Goal: Task Accomplishment & Management: Use online tool/utility

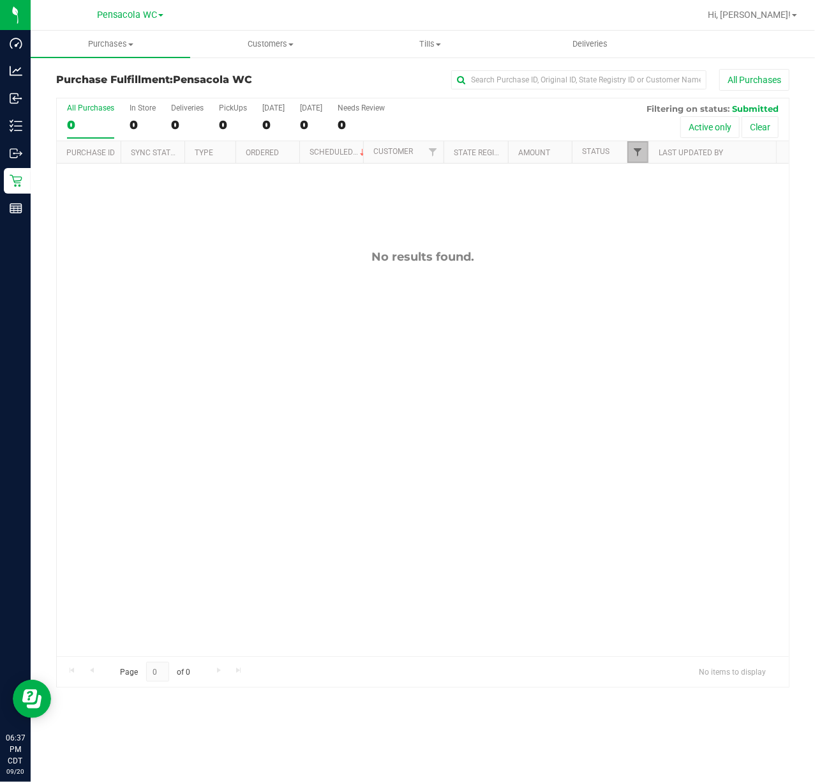
click at [641, 149] on span "Filter" at bounding box center [638, 152] width 10 height 10
click at [662, 290] on span "Packed" at bounding box center [667, 293] width 25 height 8
click at [649, 290] on input "Packed" at bounding box center [644, 293] width 8 height 8
checkbox input "true"
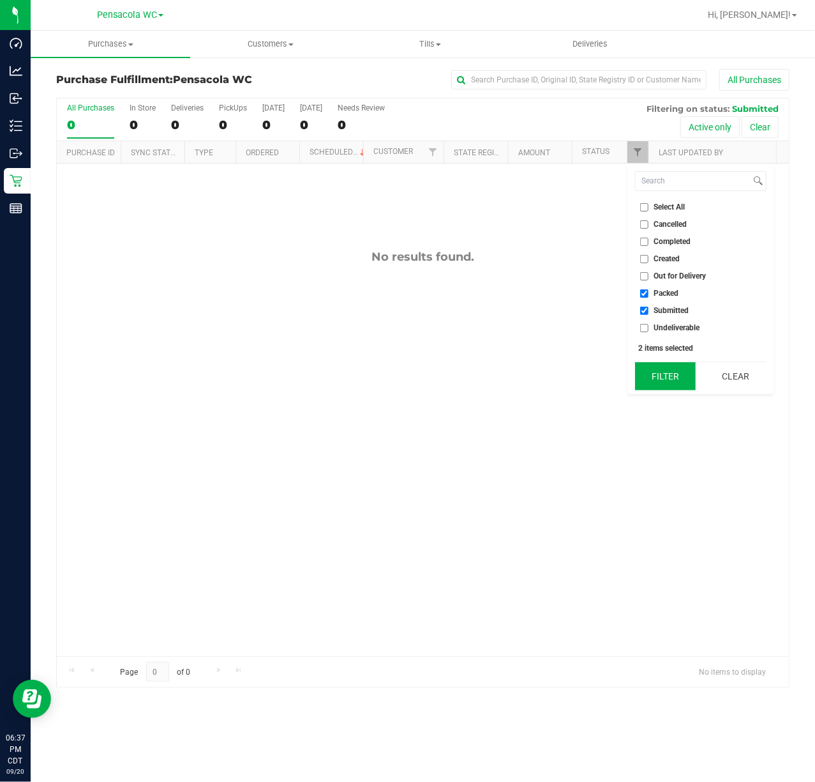
click at [673, 386] on button "Filter" at bounding box center [665, 376] width 61 height 28
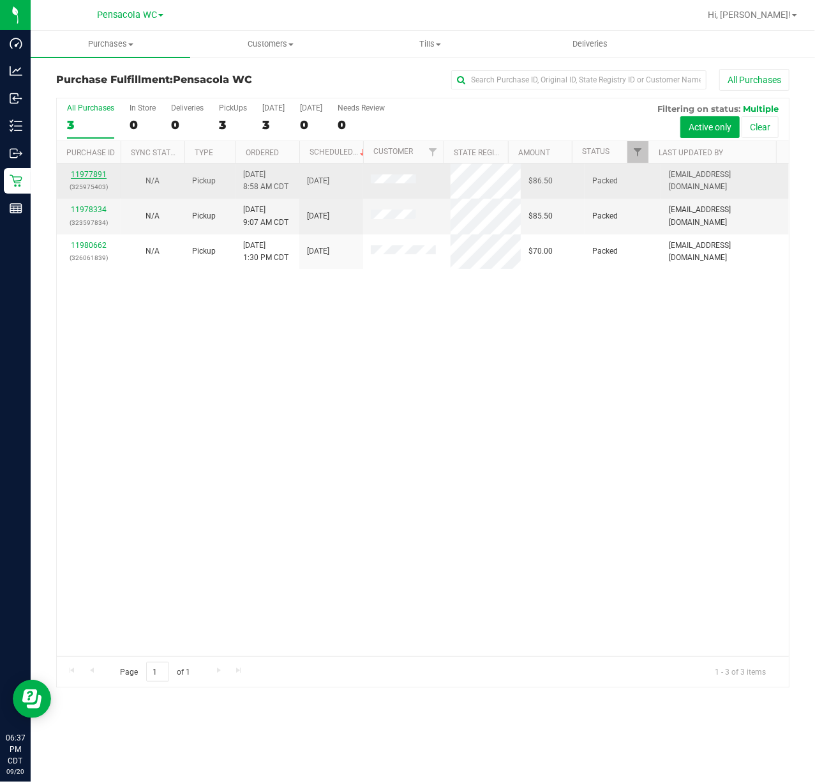
click at [90, 172] on link "11977891" at bounding box center [89, 174] width 36 height 9
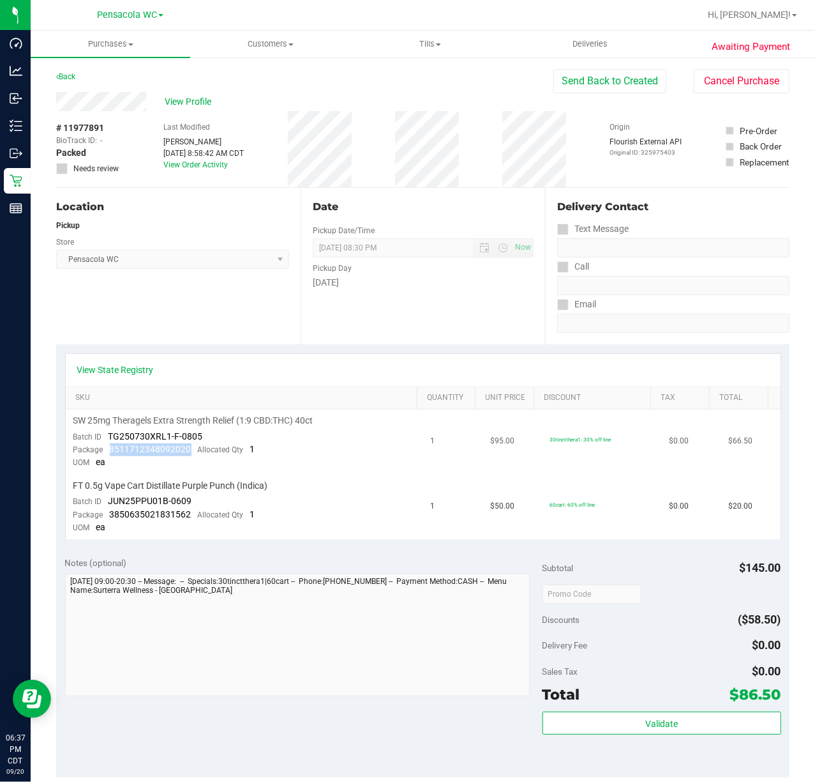
drag, startPoint x: 109, startPoint y: 450, endPoint x: 192, endPoint y: 453, distance: 83.1
click at [192, 453] on div "Package 8511712348092020 Allocated Qty 1" at bounding box center [164, 449] width 182 height 13
copy span "8511712348092020"
drag, startPoint x: 107, startPoint y: 513, endPoint x: 190, endPoint y: 516, distance: 82.4
click at [190, 516] on div "Package 3850635021831562 Allocated Qty 1" at bounding box center [164, 514] width 182 height 13
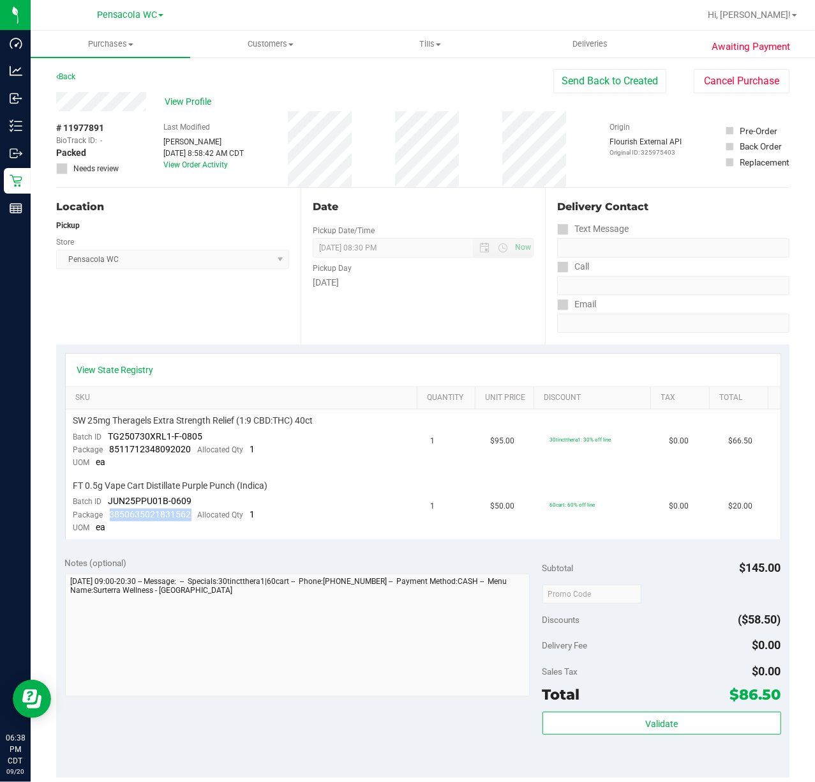
copy span "3850635021831562"
click at [70, 70] on div "Back" at bounding box center [65, 76] width 19 height 15
click at [70, 75] on link "Back" at bounding box center [65, 76] width 19 height 9
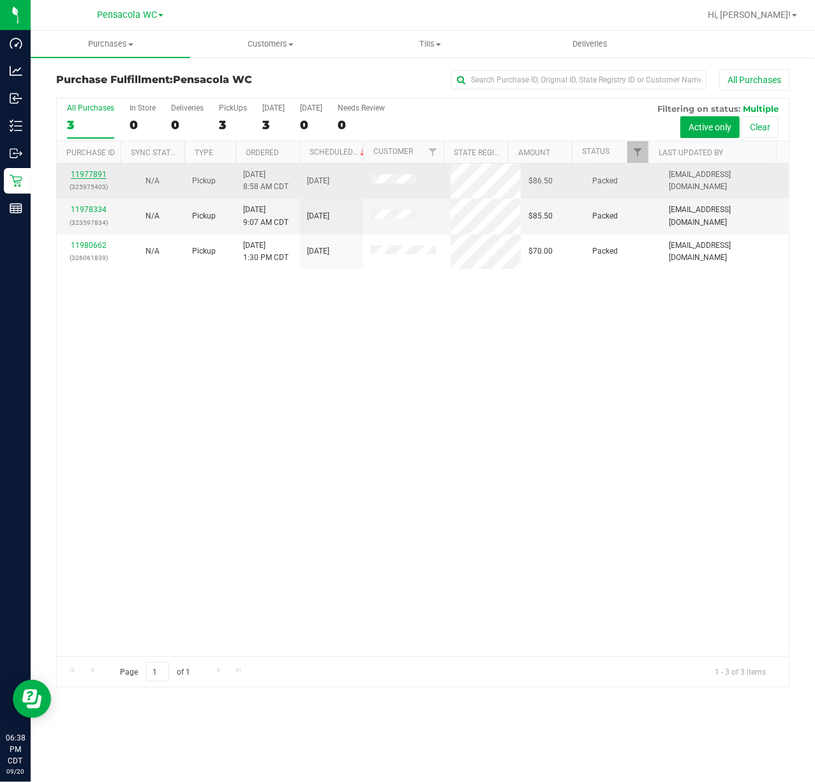
click at [97, 172] on link "11977891" at bounding box center [89, 174] width 36 height 9
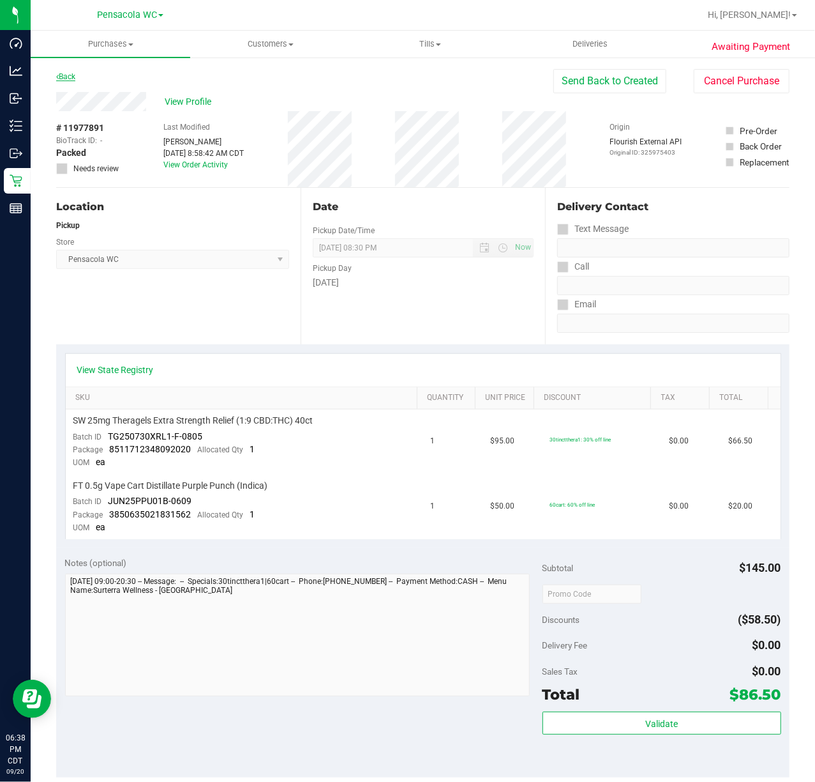
click at [67, 72] on link "Back" at bounding box center [65, 76] width 19 height 9
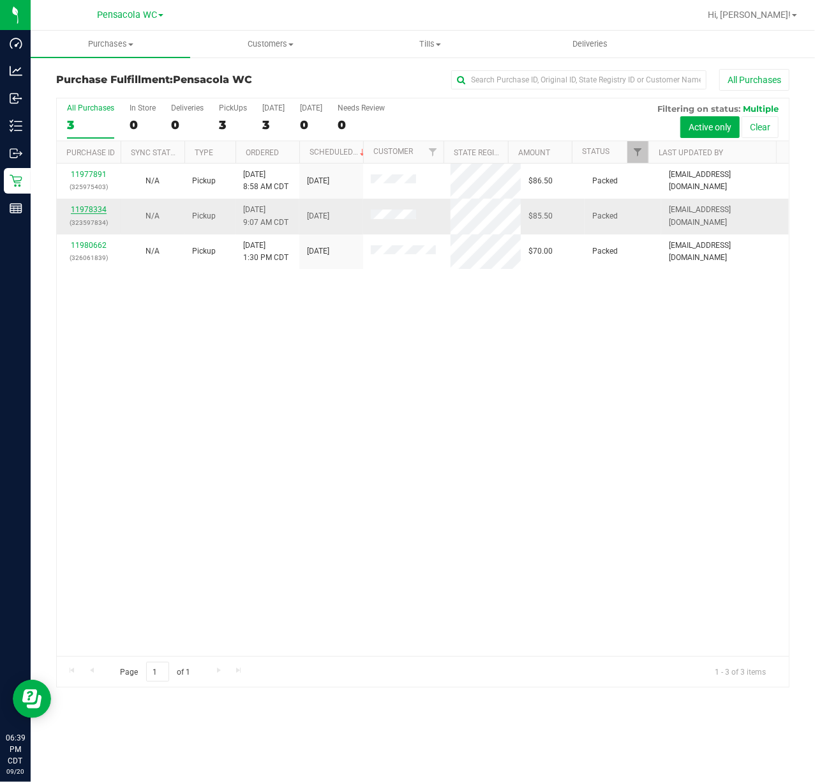
click at [90, 207] on link "11978334" at bounding box center [89, 209] width 36 height 9
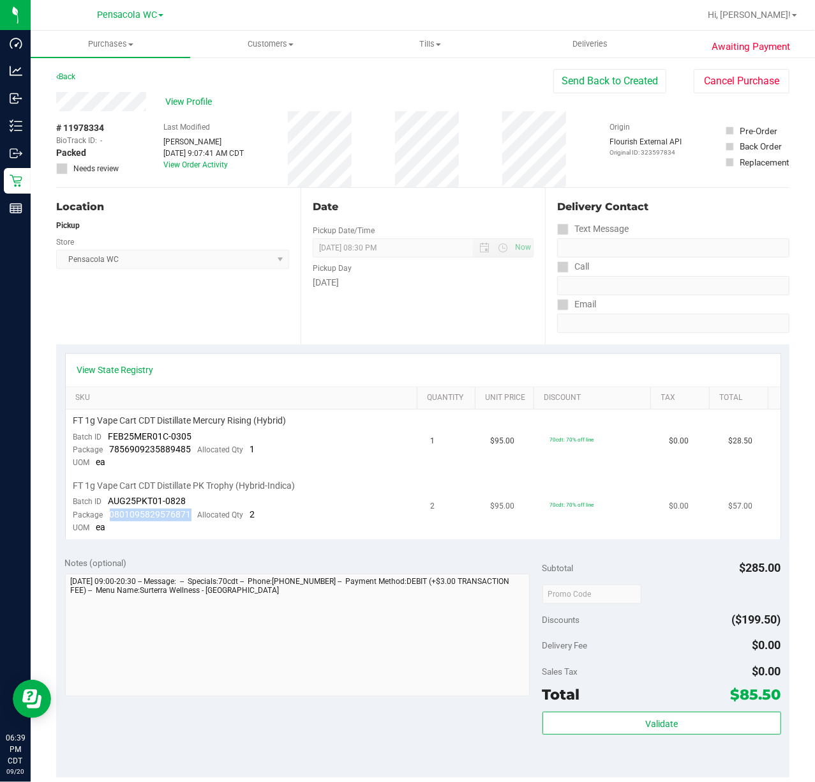
drag, startPoint x: 110, startPoint y: 511, endPoint x: 194, endPoint y: 514, distance: 84.4
click at [194, 514] on div "Package 0801095829576871 Allocated Qty 2" at bounding box center [164, 514] width 182 height 13
copy span "0801095829576871"
click at [73, 72] on link "Back" at bounding box center [65, 76] width 19 height 9
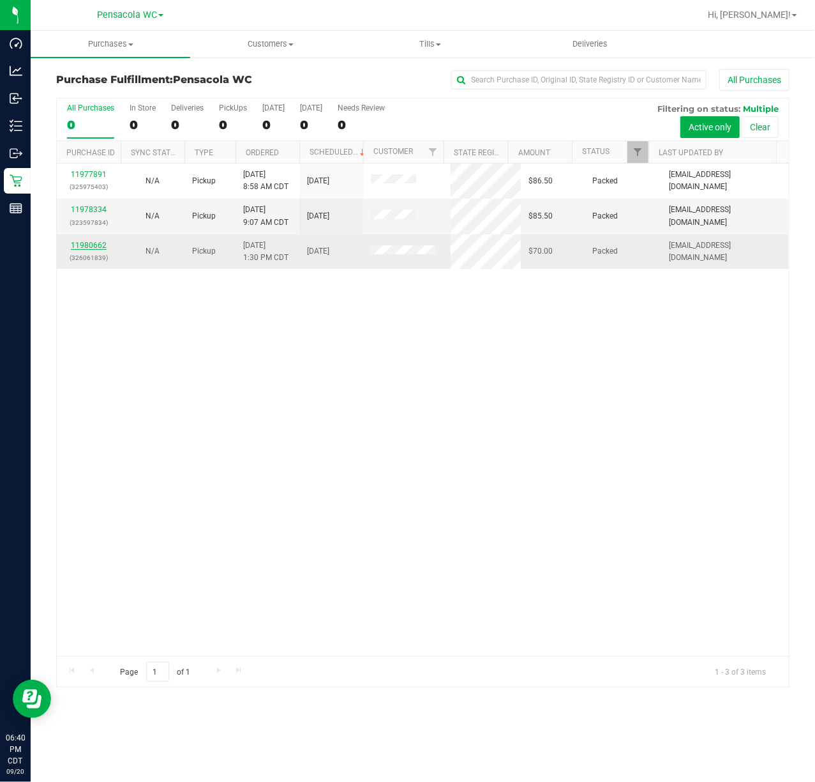
click at [97, 246] on link "11980662" at bounding box center [89, 245] width 36 height 9
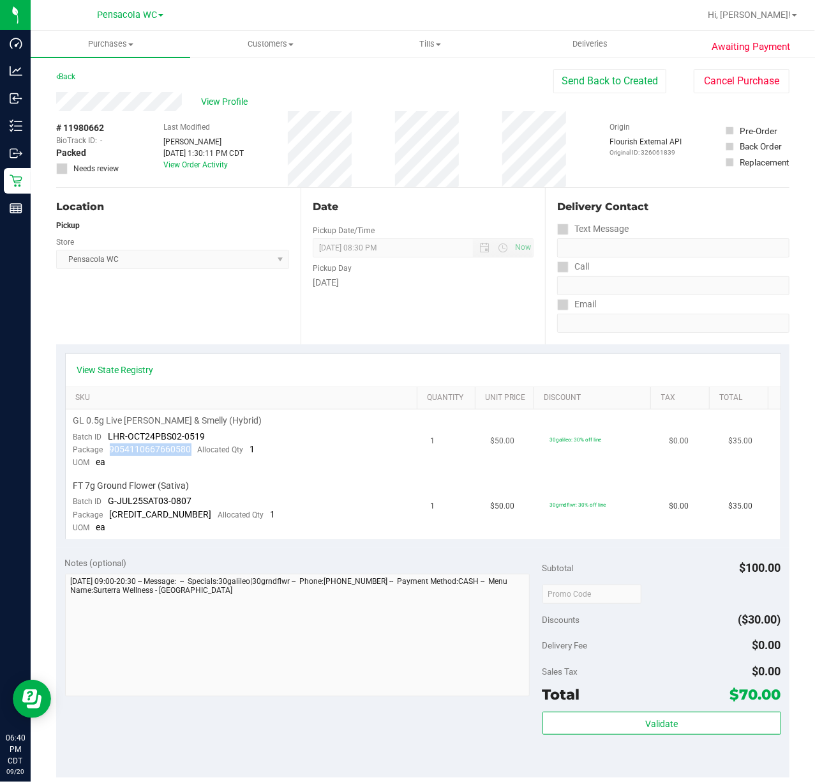
drag, startPoint x: 106, startPoint y: 451, endPoint x: 190, endPoint y: 453, distance: 83.7
click at [190, 453] on div "Package 9054110667660580 Allocated Qty 1" at bounding box center [164, 449] width 182 height 13
copy span "9054110667660580"
drag, startPoint x: 110, startPoint y: 511, endPoint x: 188, endPoint y: 514, distance: 77.3
click at [188, 514] on span "[CREDIT_CARD_NUMBER]" at bounding box center [161, 514] width 102 height 10
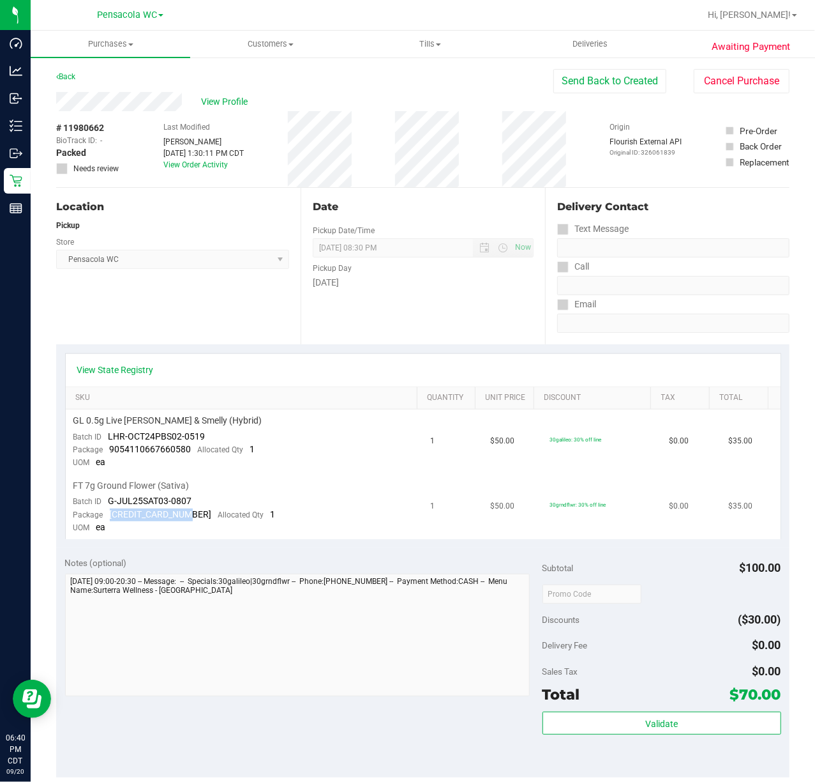
copy span "[CREDIT_CARD_NUMBER]"
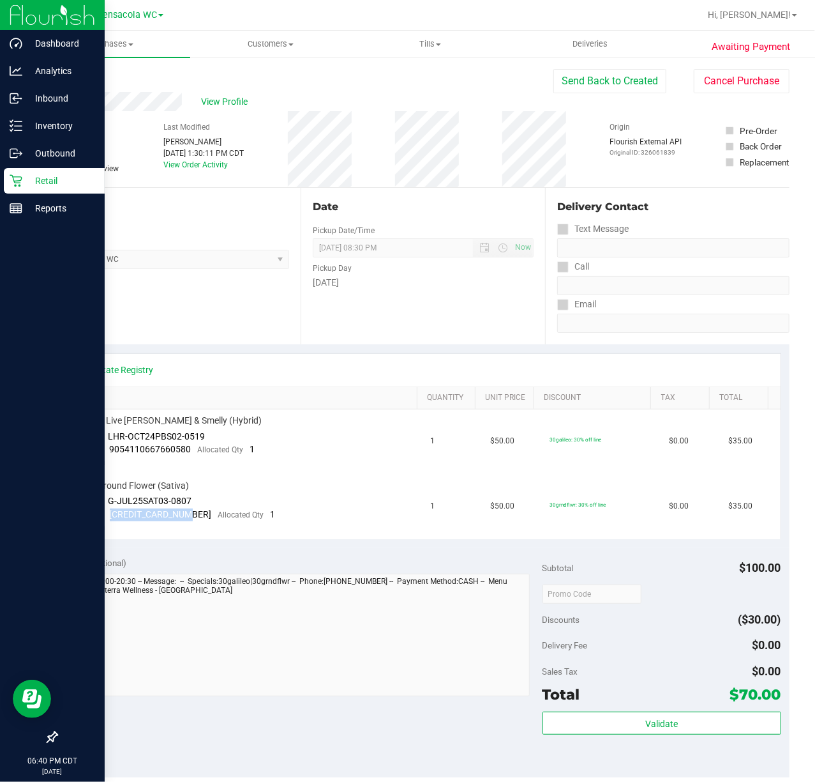
click at [11, 175] on icon at bounding box center [16, 181] width 12 height 12
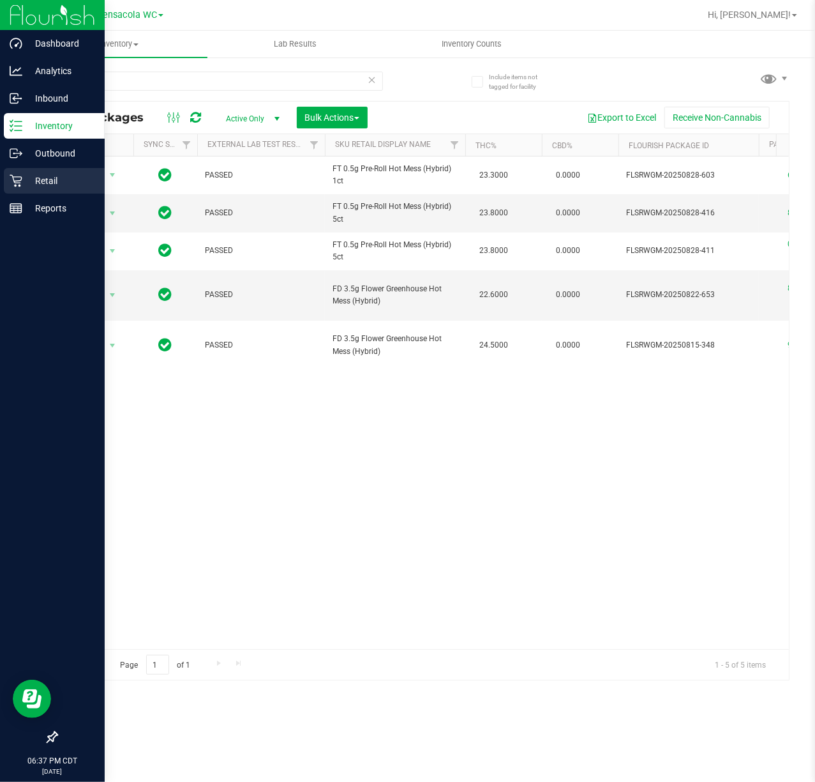
click at [26, 182] on p "Retail" at bounding box center [60, 180] width 77 height 15
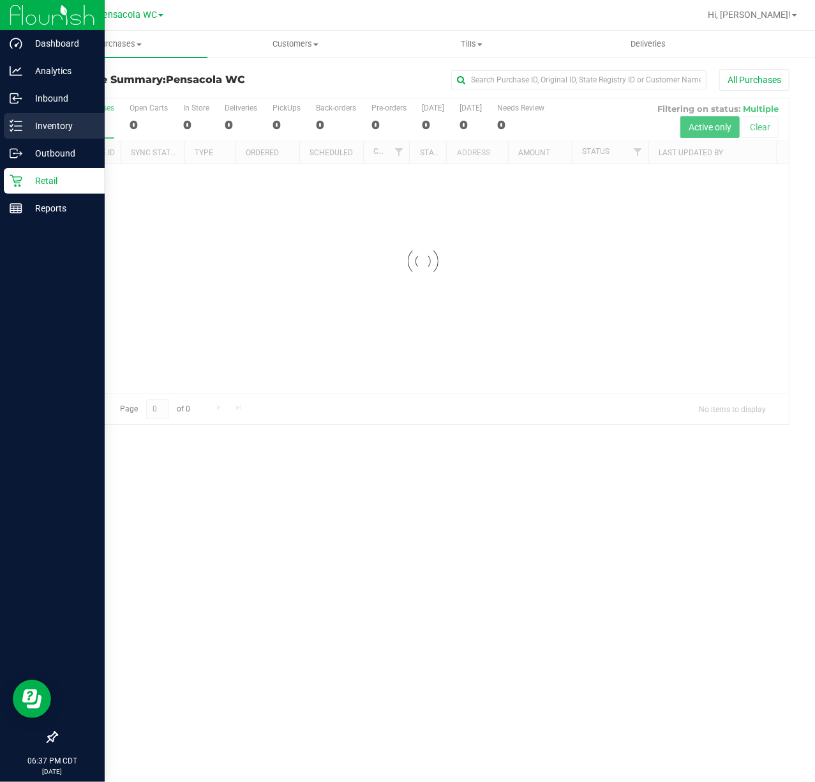
click at [15, 132] on icon at bounding box center [16, 125] width 13 height 13
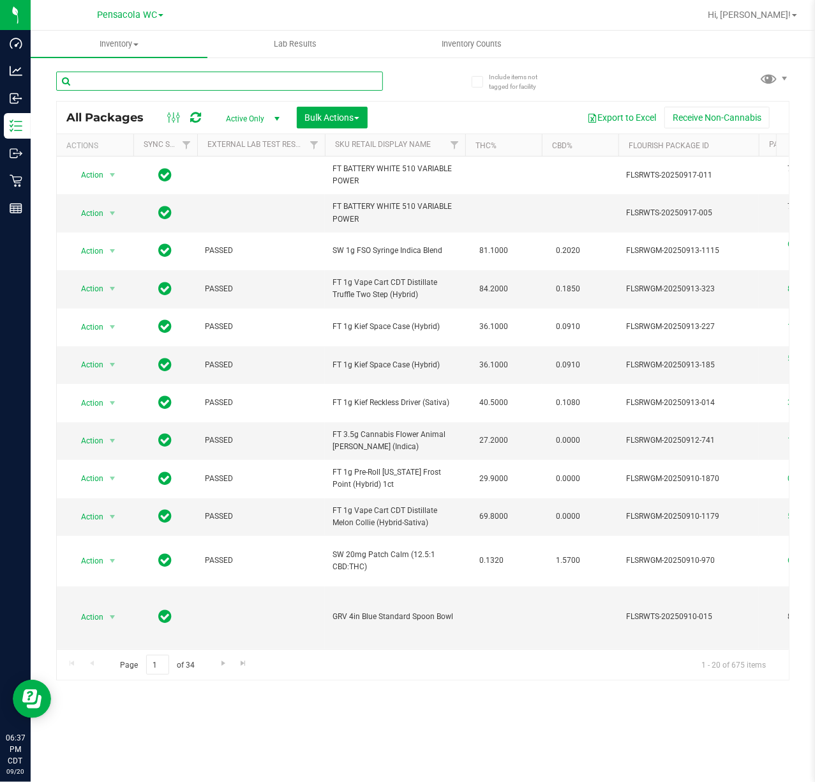
click at [139, 74] on input "text" at bounding box center [219, 81] width 327 height 19
paste input "8511712348092020"
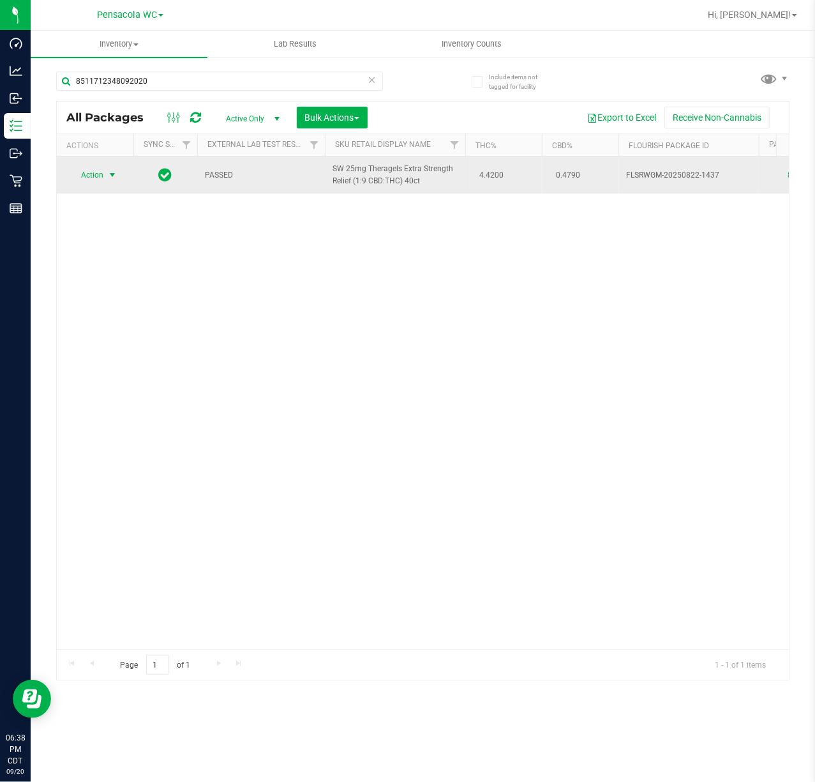
click at [105, 174] on span "select" at bounding box center [113, 175] width 16 height 18
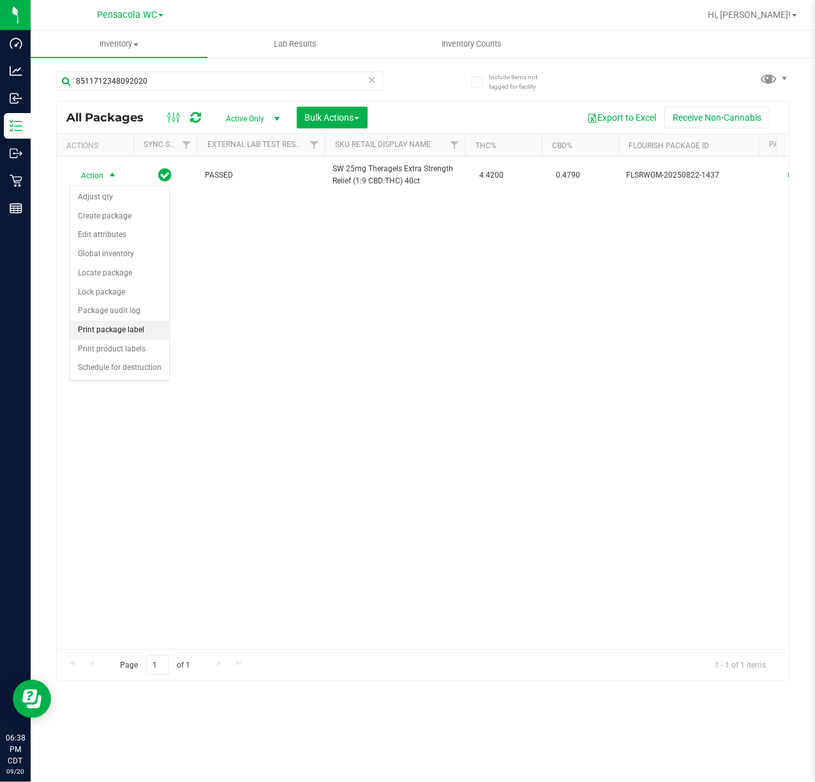
click at [110, 340] on li "Print package label" at bounding box center [119, 330] width 99 height 19
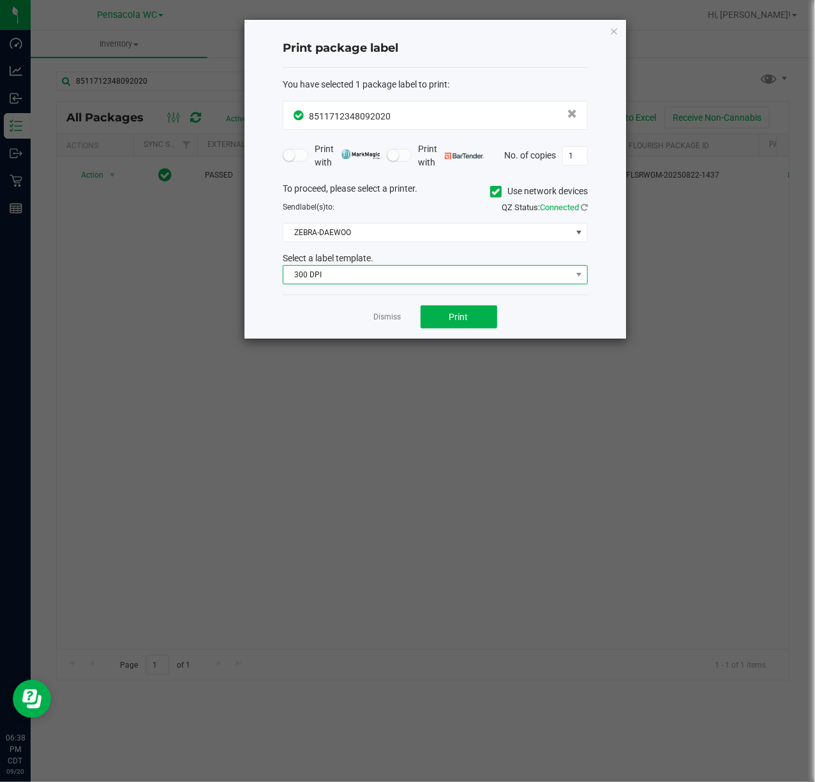
click at [379, 278] on span "300 DPI" at bounding box center [428, 275] width 288 height 18
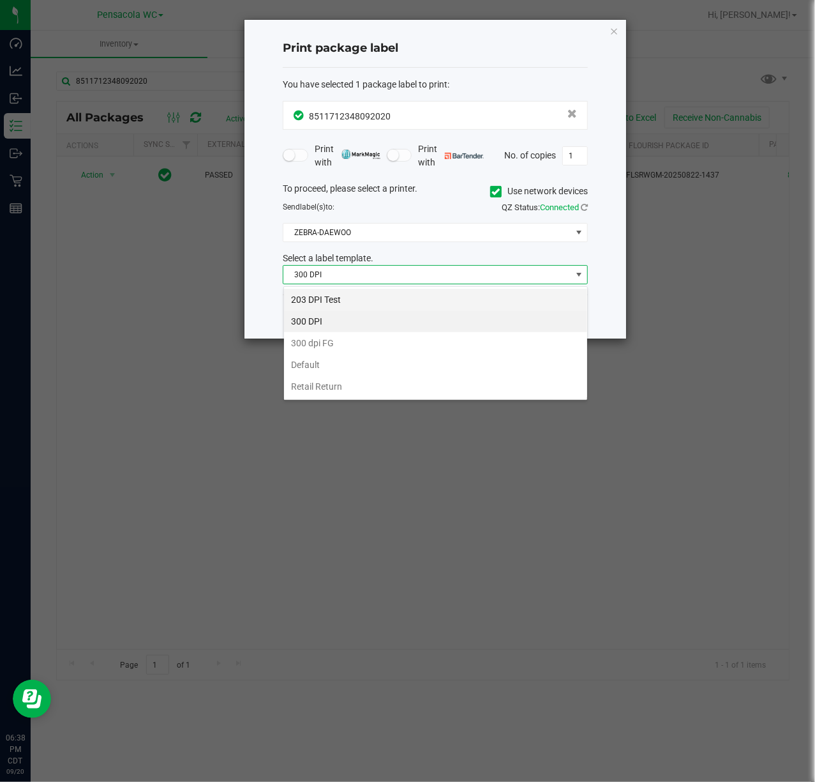
scroll to position [19, 305]
click at [332, 297] on li "203 DPI Test" at bounding box center [435, 300] width 303 height 22
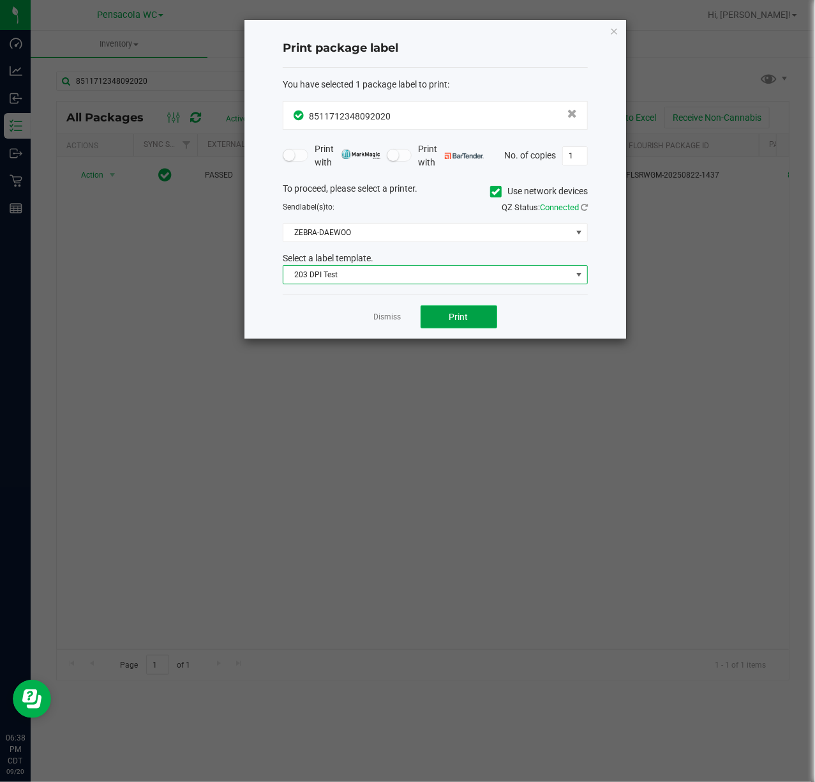
click at [435, 312] on button "Print" at bounding box center [459, 316] width 77 height 23
click at [388, 318] on link "Dismiss" at bounding box center [387, 317] width 27 height 11
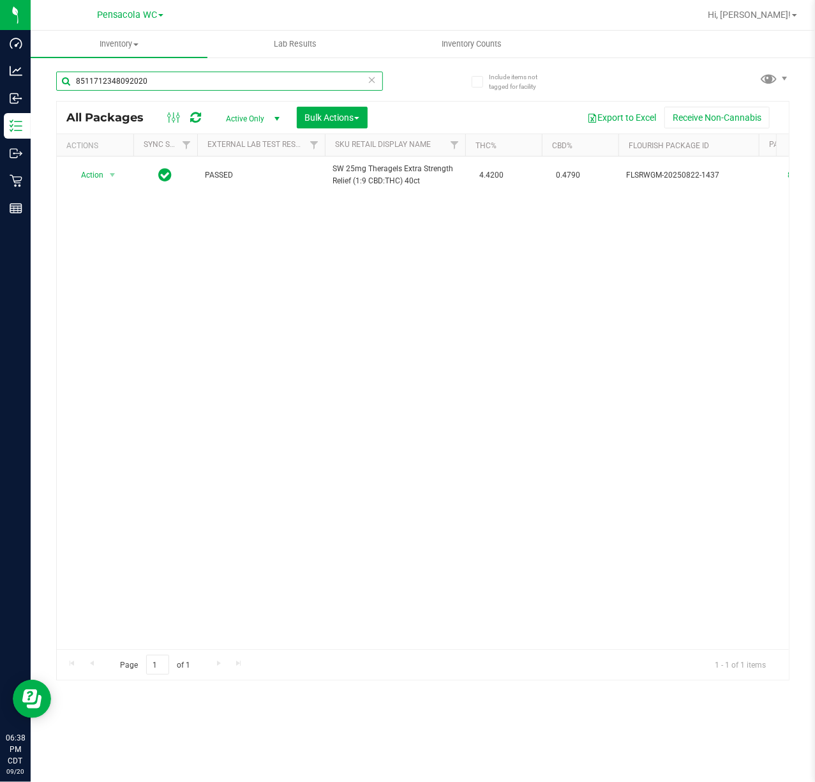
click at [171, 86] on input "8511712348092020" at bounding box center [219, 81] width 327 height 19
paste input "3850635021831562"
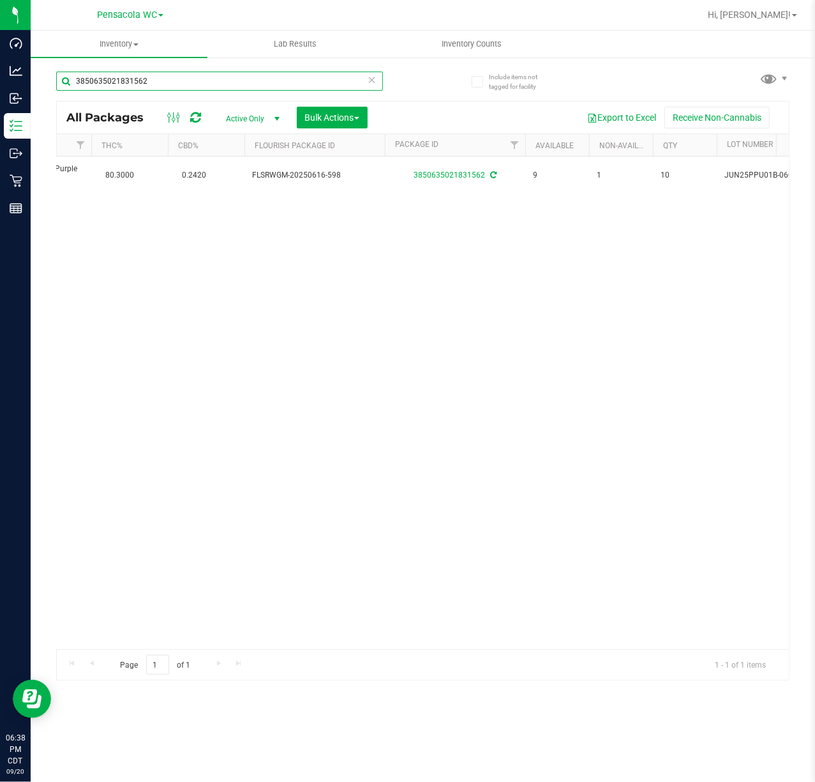
scroll to position [0, 402]
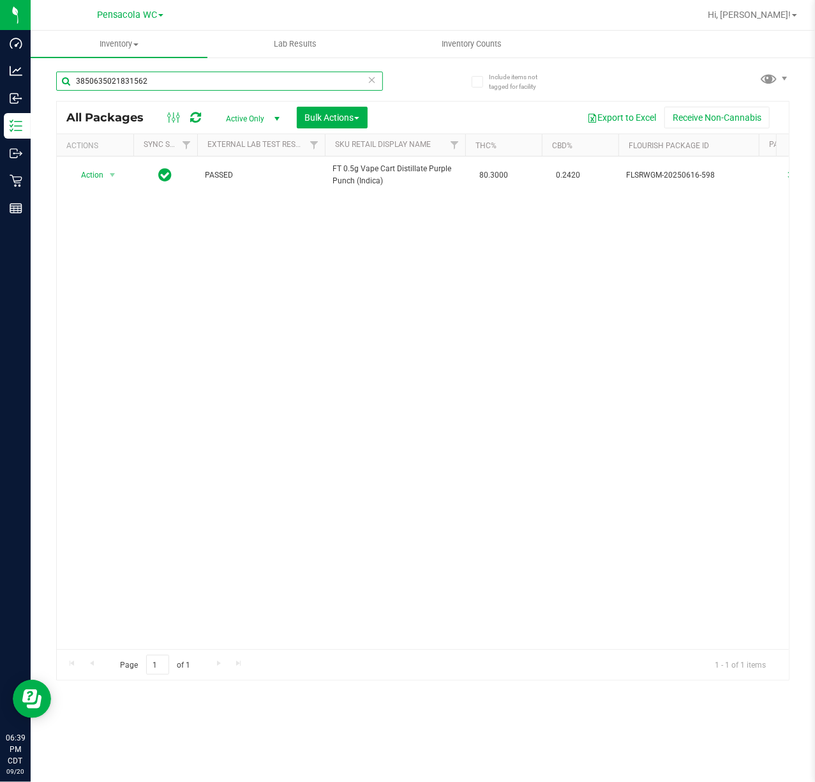
click at [164, 79] on input "3850635021831562" at bounding box center [219, 81] width 327 height 19
paste input "0801095829576871"
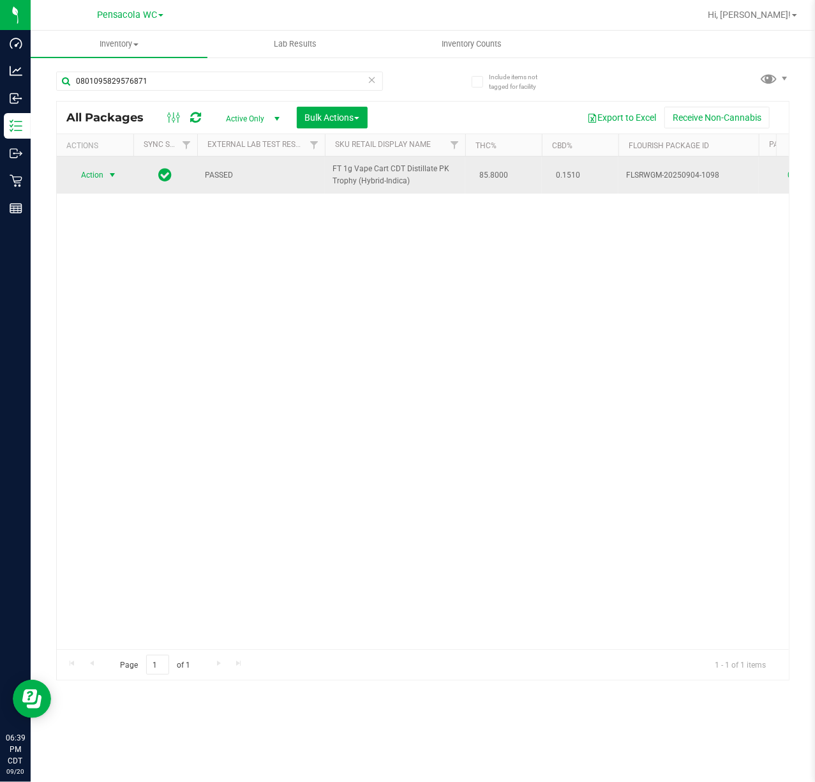
click at [97, 170] on span "Action" at bounding box center [87, 175] width 34 height 18
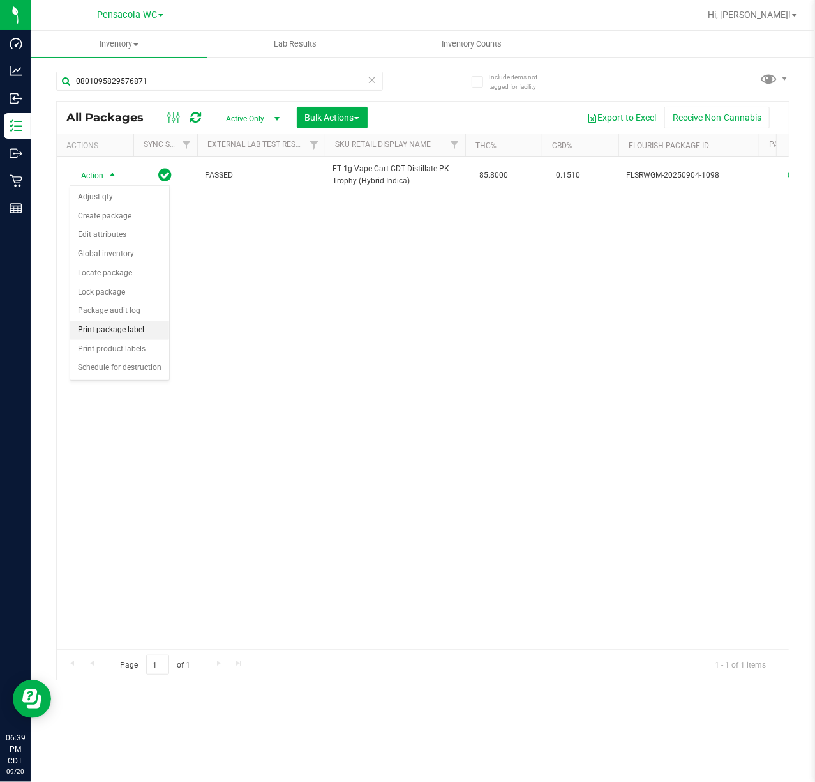
click at [146, 328] on li "Print package label" at bounding box center [119, 330] width 99 height 19
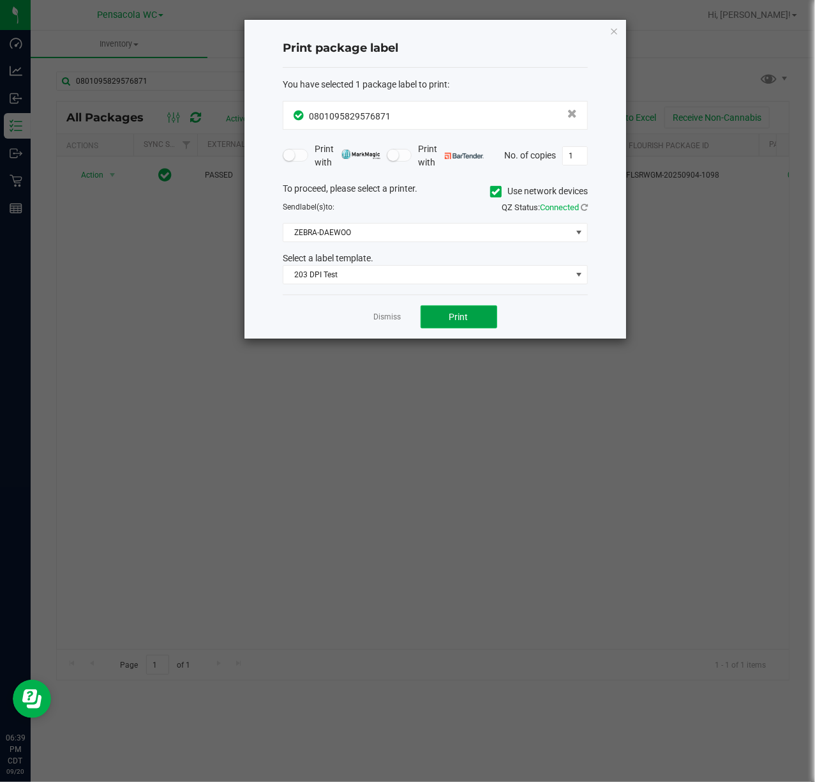
click at [479, 318] on button "Print" at bounding box center [459, 316] width 77 height 23
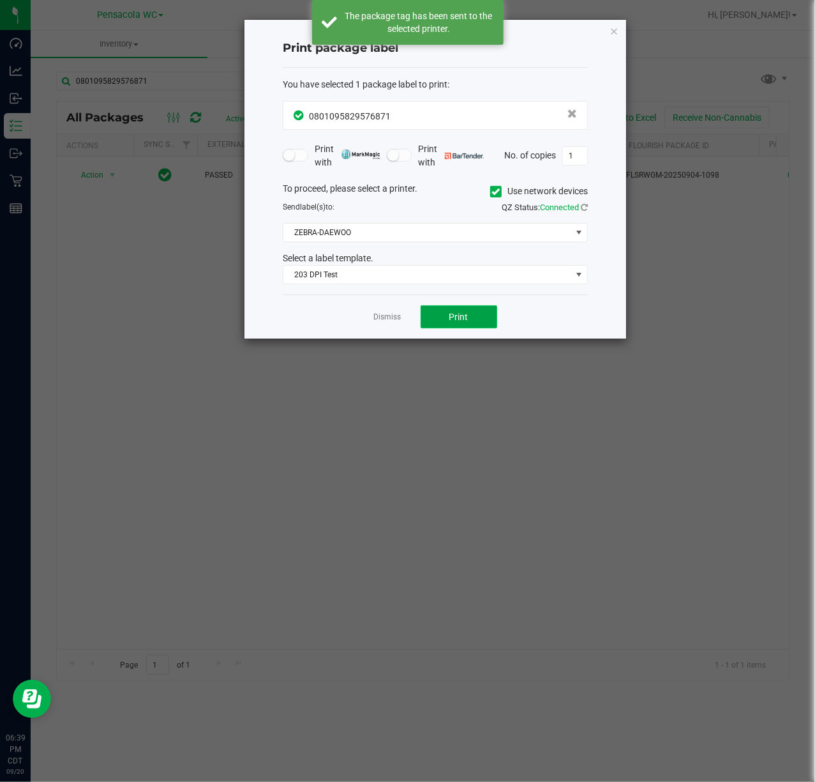
click at [479, 318] on button "Print" at bounding box center [459, 316] width 77 height 23
click at [386, 317] on link "Dismiss" at bounding box center [387, 317] width 27 height 11
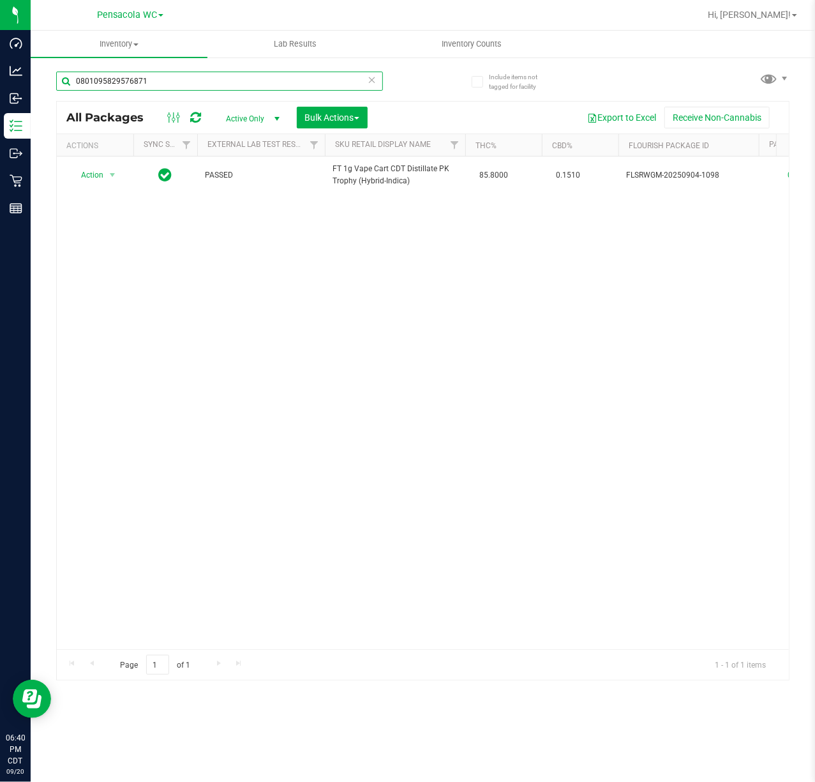
click at [201, 75] on input "0801095829576871" at bounding box center [219, 81] width 327 height 19
paste input "9054110667660580"
click at [202, 77] on input "9054110667660580" at bounding box center [219, 81] width 327 height 19
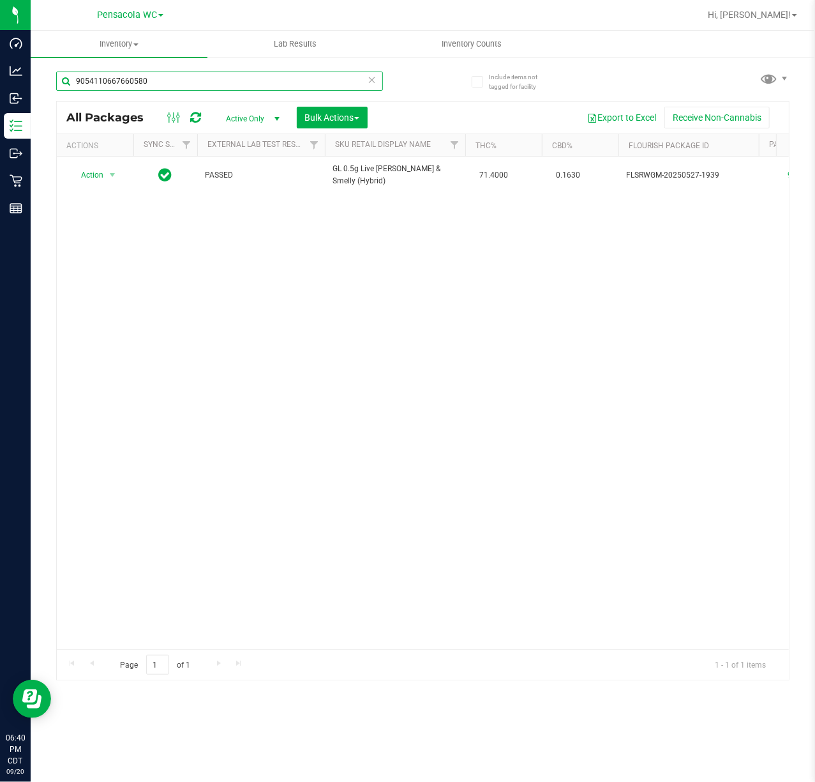
paste input "698530697202735"
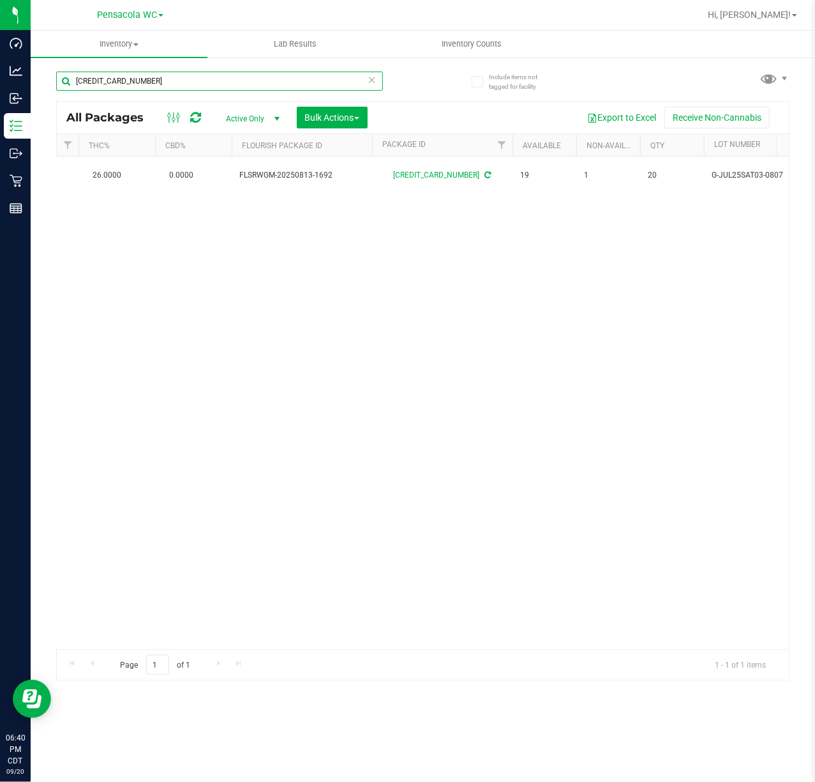
scroll to position [0, 170]
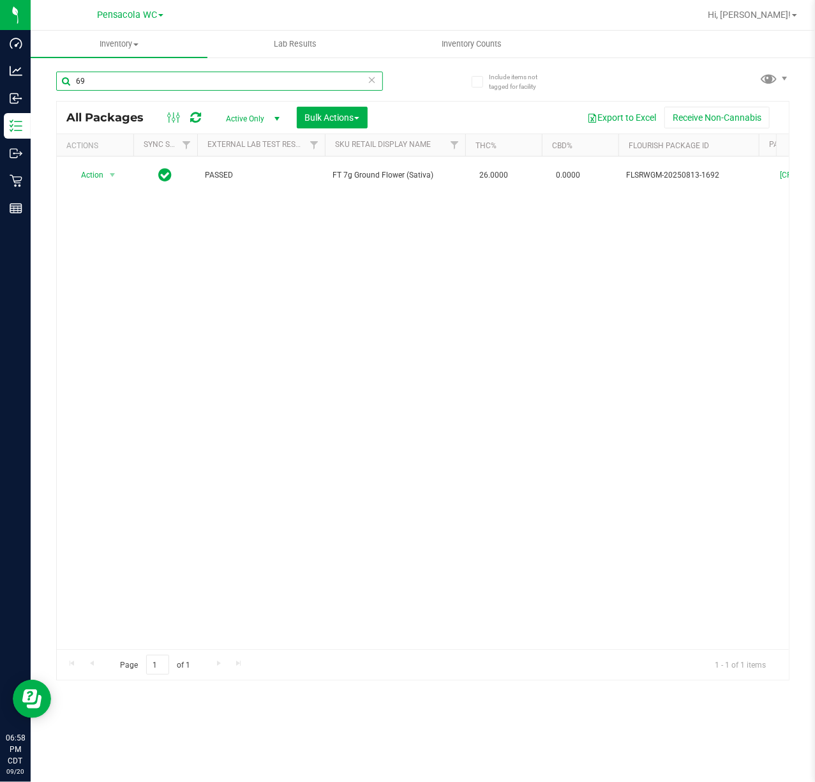
type input "6"
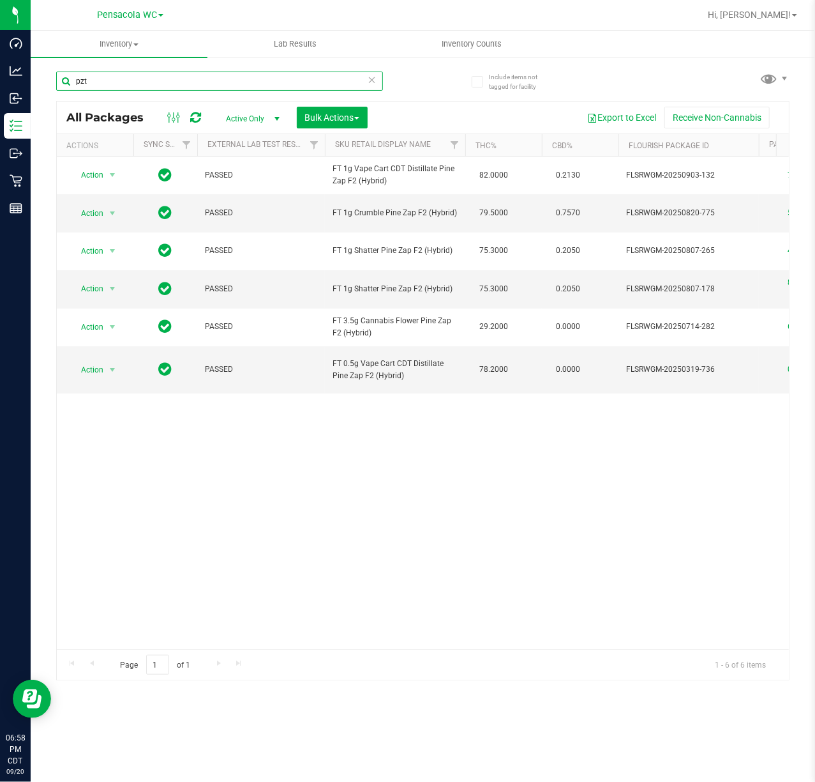
type input "pzt"
